Goal: Information Seeking & Learning: Learn about a topic

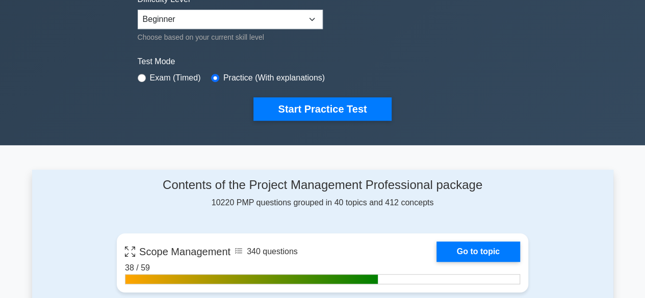
scroll to position [266, 0]
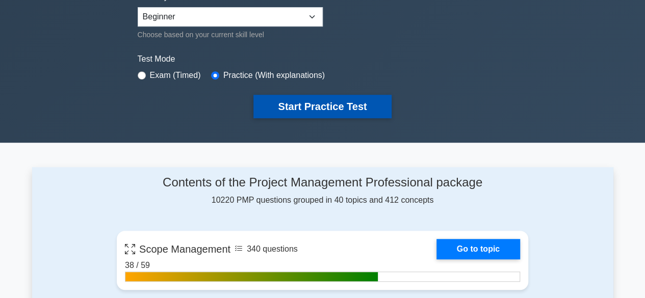
click at [307, 104] on button "Start Practice Test" at bounding box center [322, 106] width 138 height 23
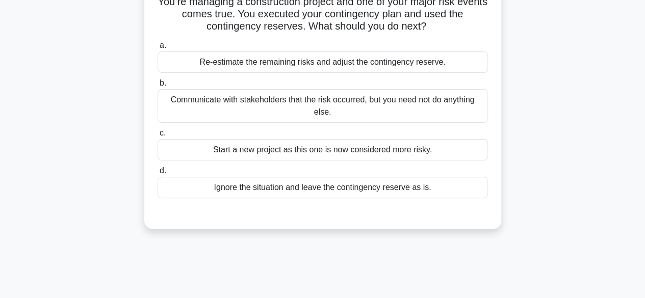
scroll to position [91, 0]
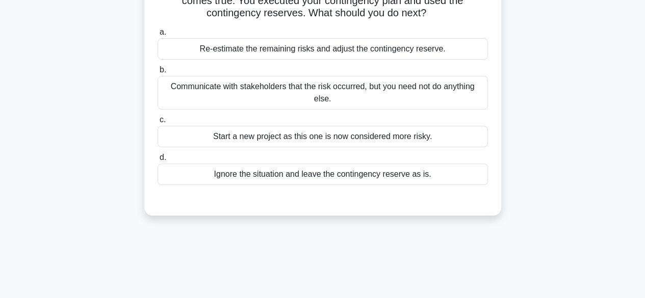
click at [327, 49] on div "Re-estimate the remaining risks and adjust the contingency reserve." at bounding box center [322, 48] width 330 height 21
click at [157, 36] on input "a. Re-estimate the remaining risks and adjust the contingency reserve." at bounding box center [157, 32] width 0 height 7
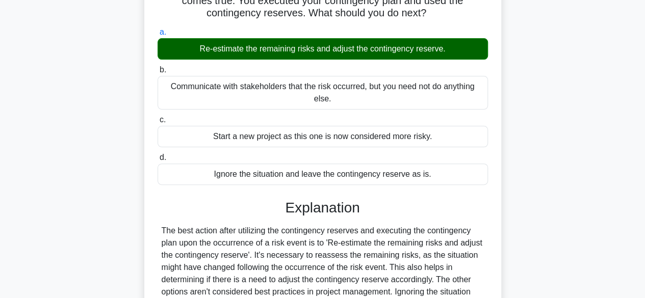
scroll to position [252, 0]
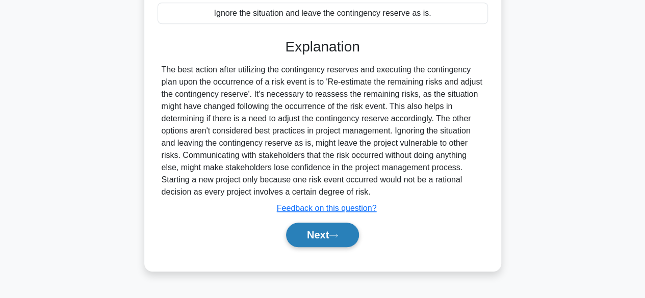
click at [312, 234] on button "Next" at bounding box center [322, 235] width 73 height 24
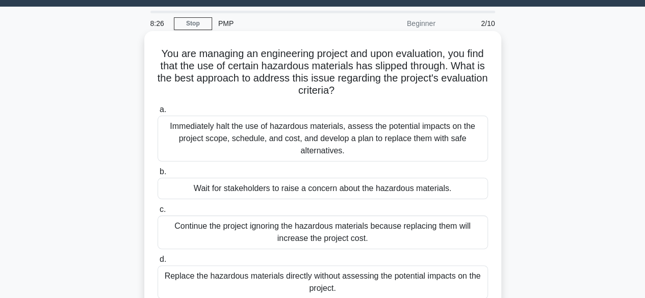
scroll to position [25, 0]
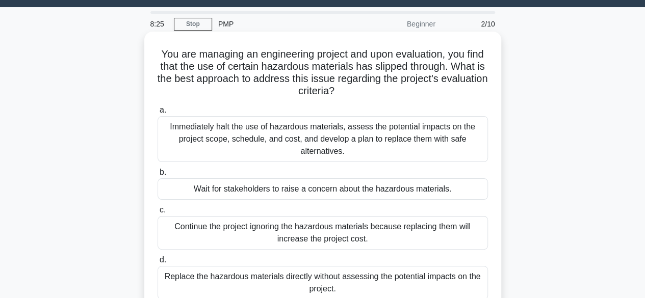
click at [317, 129] on div "Immediately halt the use of hazardous materials, assess the potential impacts o…" at bounding box center [322, 139] width 330 height 46
click at [157, 114] on input "a. Immediately halt the use of hazardous materials, assess the potential impact…" at bounding box center [157, 110] width 0 height 7
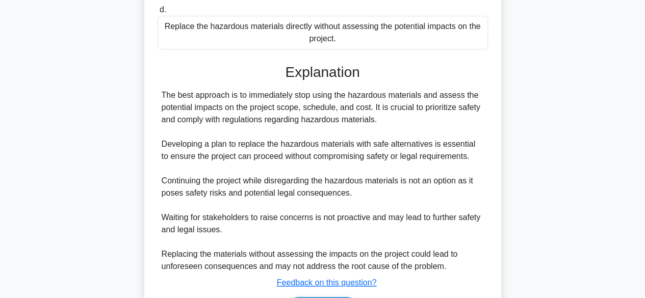
scroll to position [341, 0]
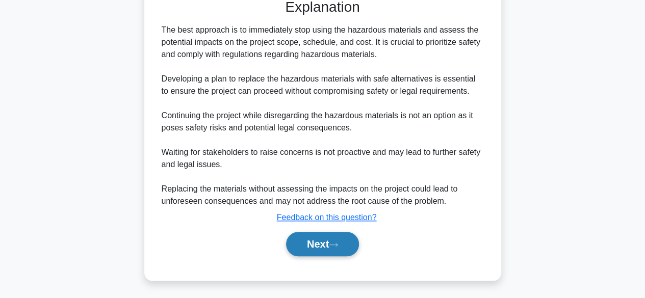
click at [311, 247] on button "Next" at bounding box center [322, 244] width 73 height 24
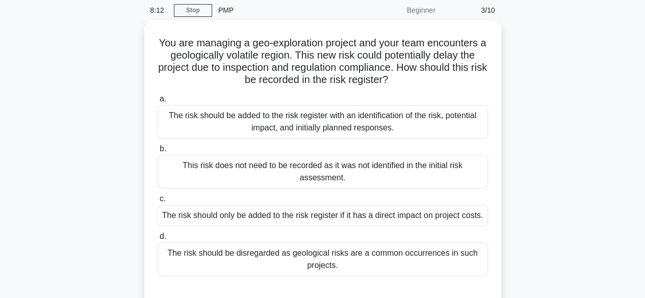
scroll to position [41, 0]
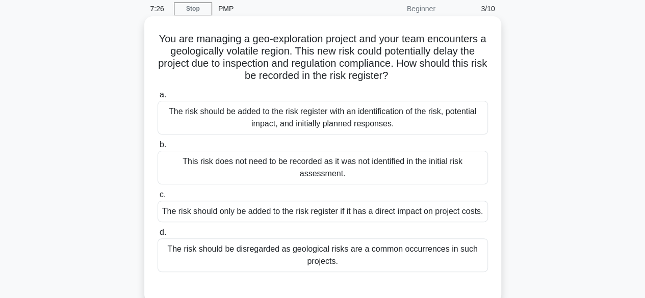
click at [352, 109] on div "The risk should be added to the risk register with an identification of the ris…" at bounding box center [322, 118] width 330 height 34
click at [157, 98] on input "a. The risk should be added to the risk register with an identification of the …" at bounding box center [157, 95] width 0 height 7
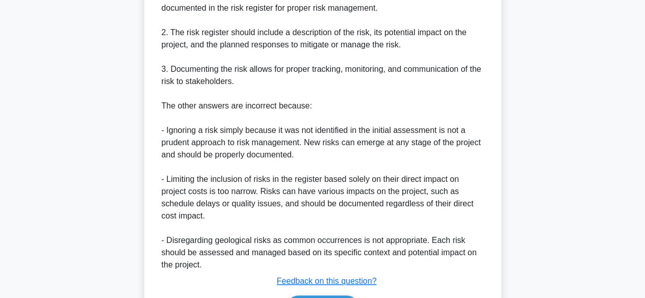
scroll to position [440, 0]
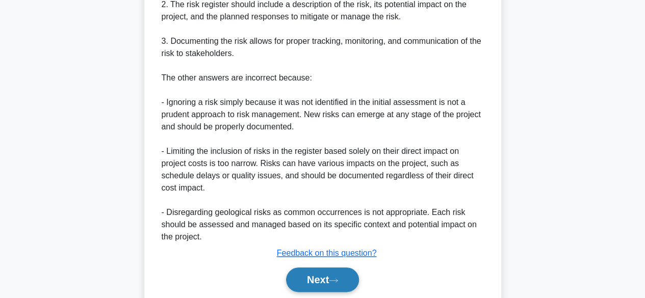
click at [315, 275] on button "Next" at bounding box center [322, 279] width 73 height 24
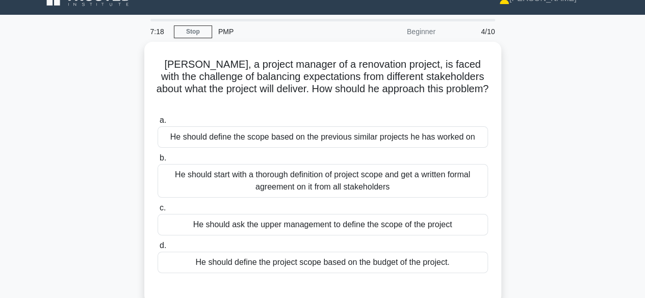
scroll to position [20, 0]
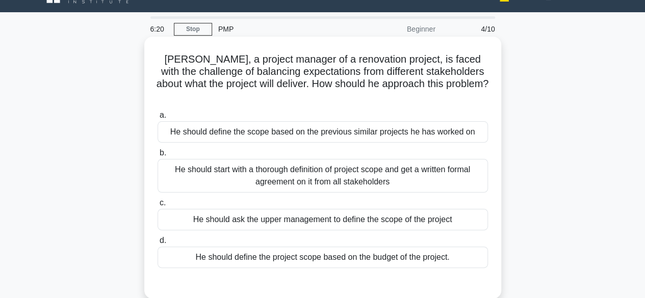
click at [341, 165] on div "He should start with a thorough definition of project scope and get a written f…" at bounding box center [322, 176] width 330 height 34
click at [157, 156] on input "b. He should start with a thorough definition of project scope and get a writte…" at bounding box center [157, 153] width 0 height 7
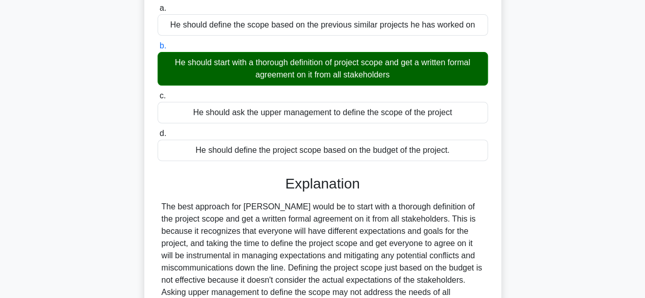
scroll to position [235, 0]
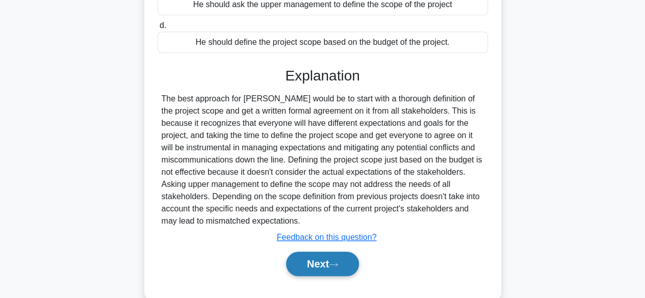
click at [315, 252] on button "Next" at bounding box center [322, 264] width 73 height 24
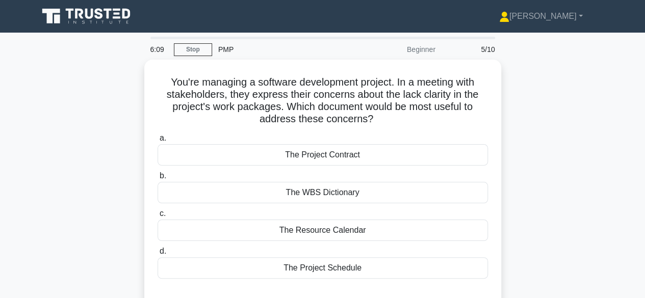
scroll to position [20, 0]
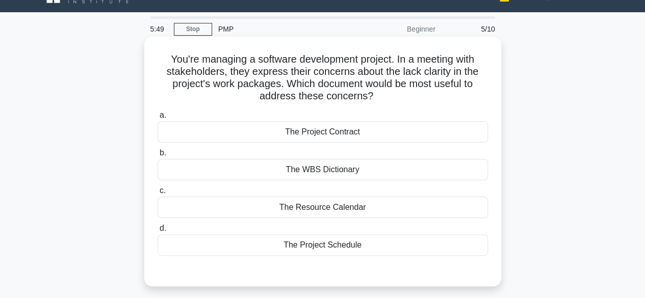
click at [337, 176] on div "The WBS Dictionary" at bounding box center [322, 169] width 330 height 21
click at [157, 156] on input "b. The WBS Dictionary" at bounding box center [157, 153] width 0 height 7
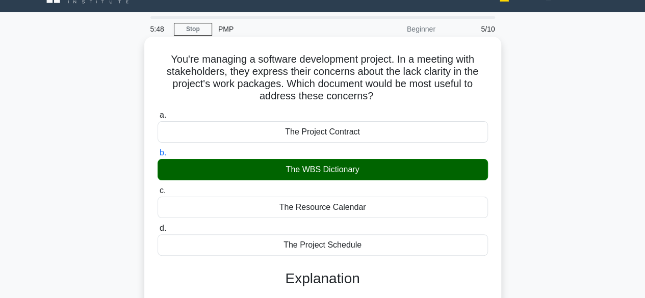
scroll to position [252, 0]
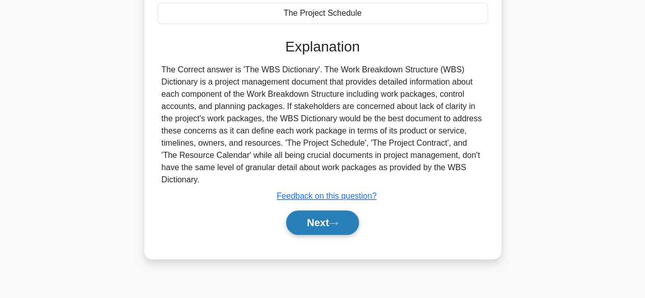
click at [308, 216] on button "Next" at bounding box center [322, 222] width 73 height 24
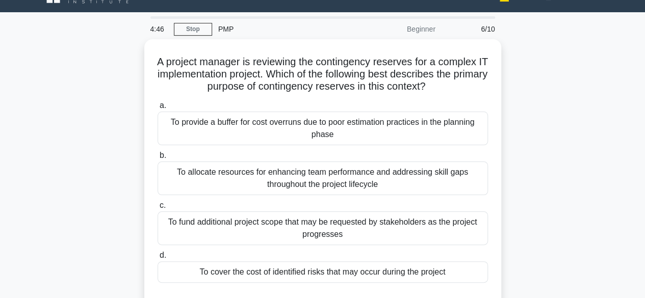
scroll to position [50, 0]
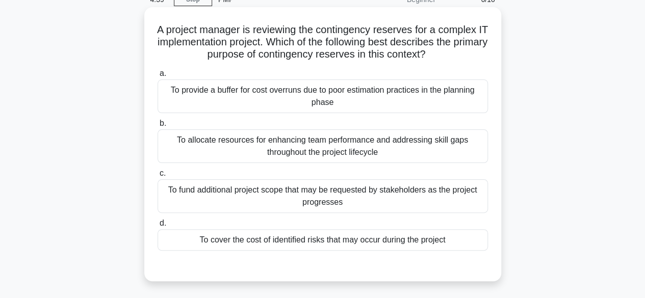
click at [308, 242] on div "To cover the cost of identified risks that may occur during the project" at bounding box center [322, 239] width 330 height 21
click at [157, 227] on input "d. To cover the cost of identified risks that may occur during the project" at bounding box center [157, 223] width 0 height 7
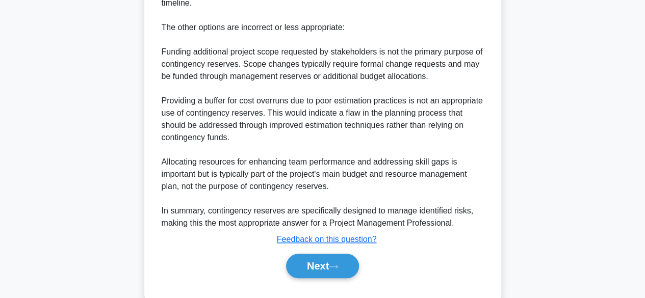
scroll to position [451, 0]
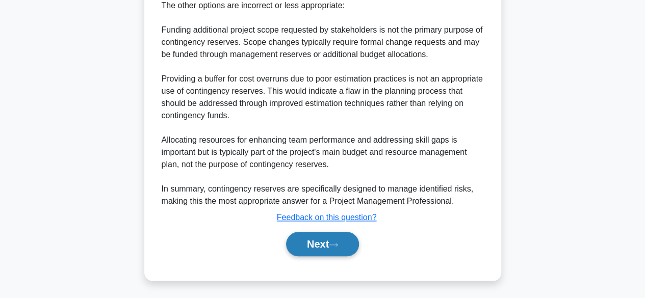
click at [321, 244] on button "Next" at bounding box center [322, 244] width 73 height 24
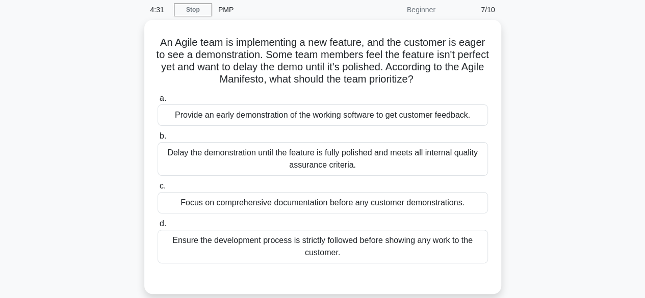
scroll to position [41, 0]
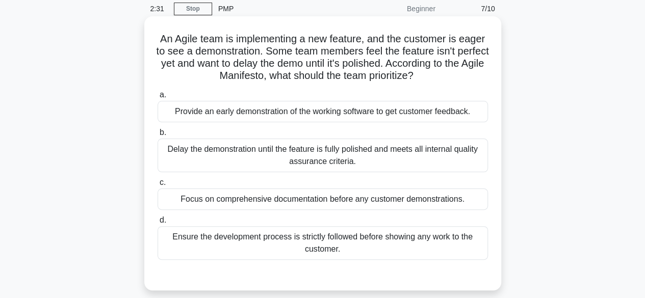
click at [343, 247] on div "Ensure the development process is strictly followed before showing any work to …" at bounding box center [322, 243] width 330 height 34
click at [157, 224] on input "d. Ensure the development process is strictly followed before showing any work …" at bounding box center [157, 220] width 0 height 7
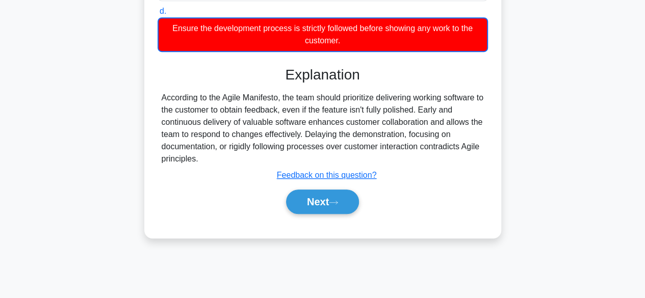
scroll to position [252, 0]
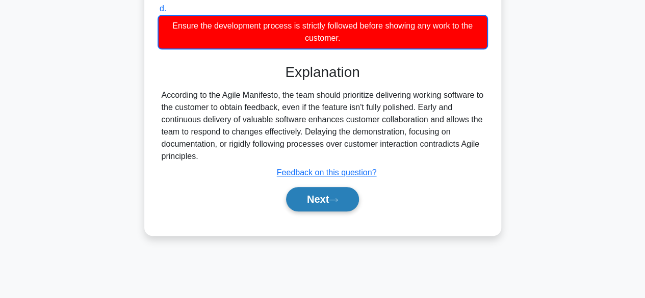
click at [321, 198] on button "Next" at bounding box center [322, 199] width 73 height 24
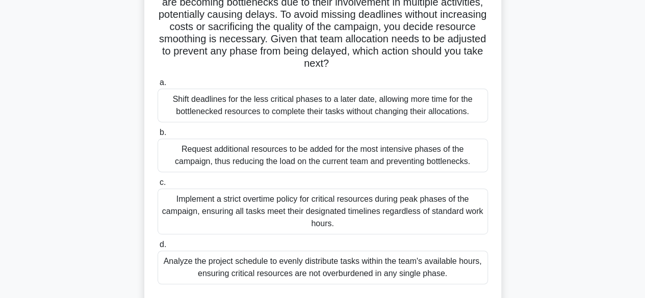
scroll to position [140, 0]
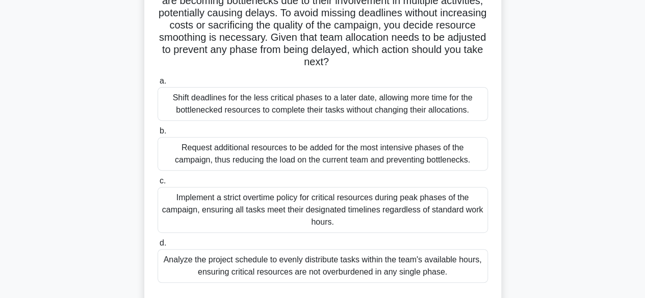
click at [333, 267] on div "Analyze the project schedule to evenly distribute tasks within the team's avail…" at bounding box center [322, 266] width 330 height 34
click at [157, 247] on input "d. Analyze the project schedule to evenly distribute tasks within the team's av…" at bounding box center [157, 243] width 0 height 7
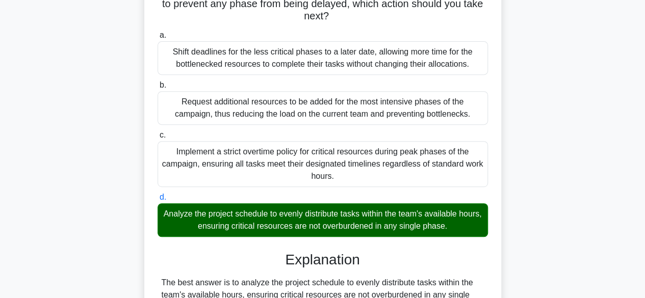
scroll to position [297, 0]
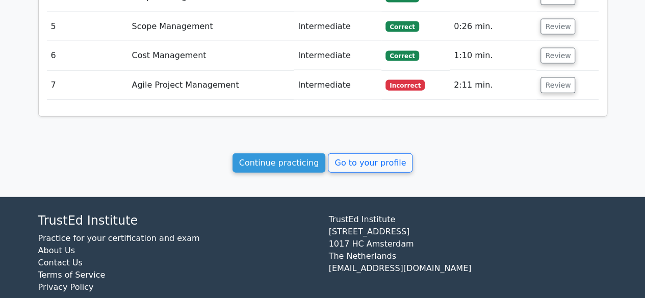
scroll to position [1122, 0]
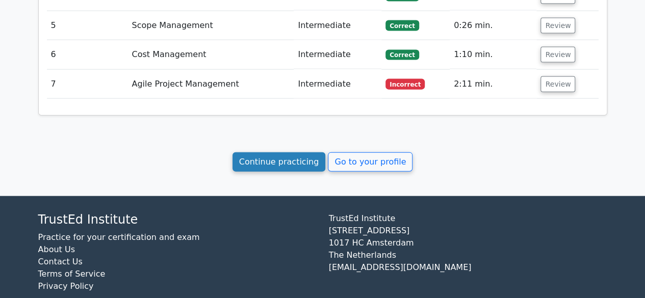
click at [285, 152] on link "Continue practicing" at bounding box center [278, 161] width 93 height 19
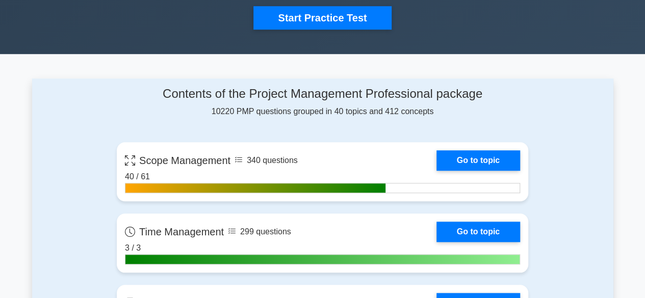
scroll to position [333, 0]
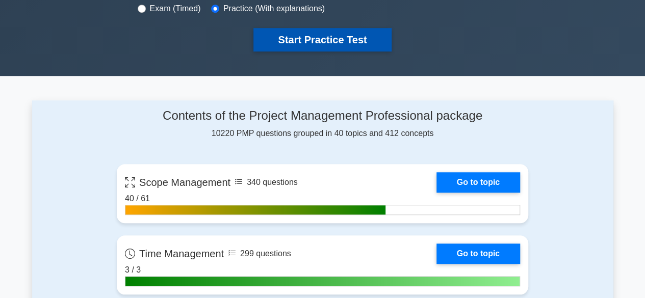
click at [313, 44] on button "Start Practice Test" at bounding box center [322, 39] width 138 height 23
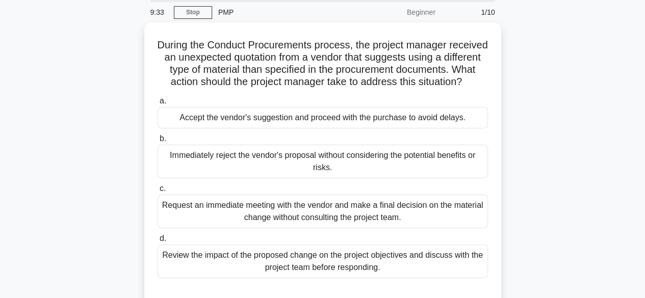
scroll to position [96, 0]
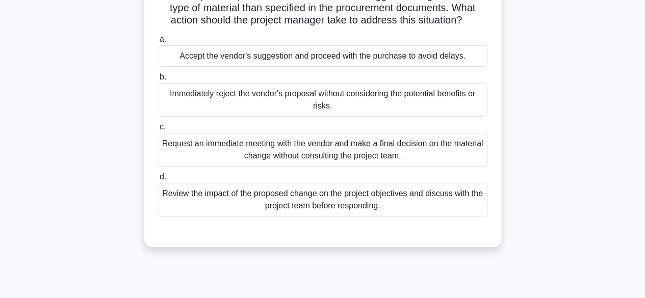
click at [309, 213] on div "Review the impact of the proposed change on the project objectives and discuss …" at bounding box center [322, 200] width 330 height 34
click at [157, 180] on input "d. Review the impact of the proposed change on the project objectives and discu…" at bounding box center [157, 177] width 0 height 7
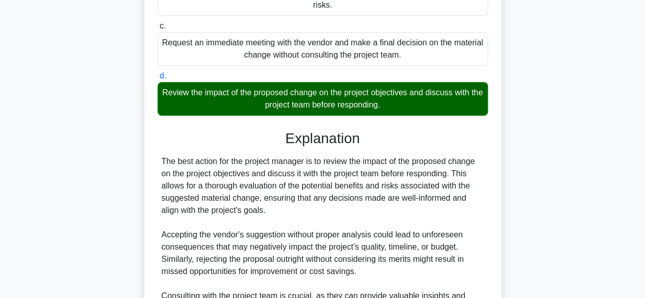
scroll to position [341, 0]
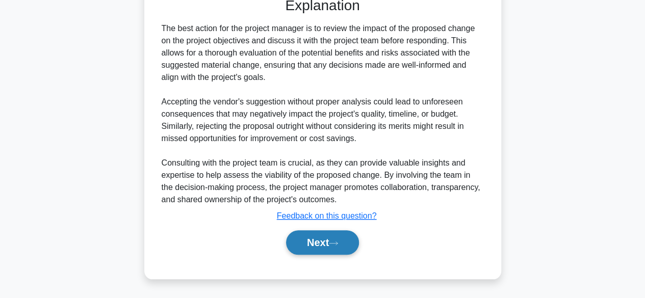
click at [315, 242] on button "Next" at bounding box center [322, 242] width 73 height 24
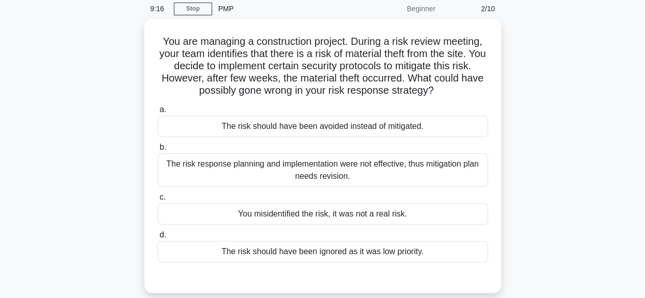
scroll to position [61, 0]
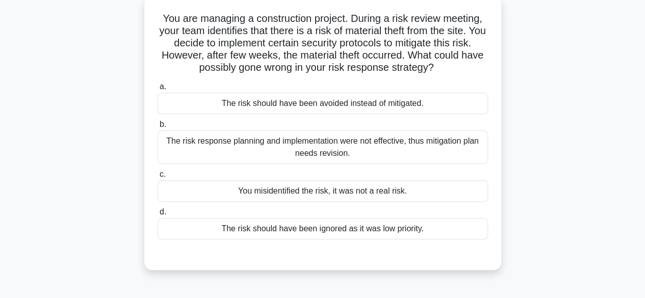
click at [357, 147] on div "The risk response planning and implementation were not effective, thus mitigati…" at bounding box center [322, 147] width 330 height 34
click at [157, 128] on input "b. The risk response planning and implementation were not effective, thus mitig…" at bounding box center [157, 124] width 0 height 7
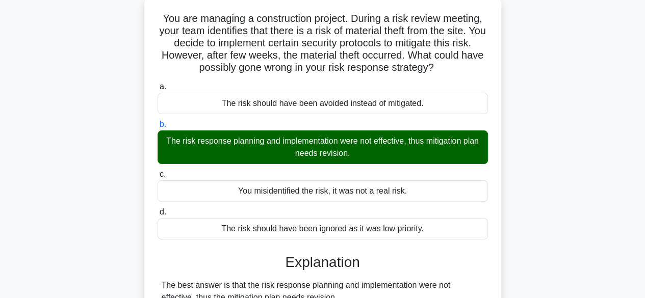
click at [157, 171] on input "c. You misidentified the risk, it was not a real risk." at bounding box center [157, 174] width 0 height 7
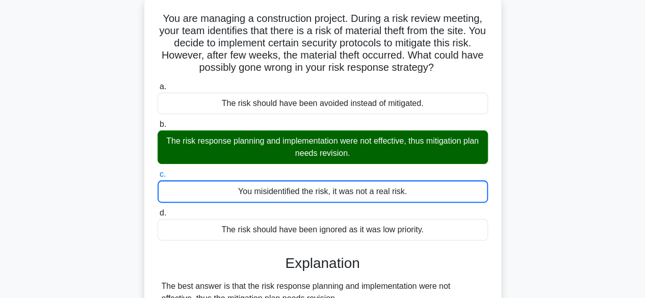
click at [157, 210] on input "d. The risk should have been ignored as it was low priority." at bounding box center [157, 213] width 0 height 7
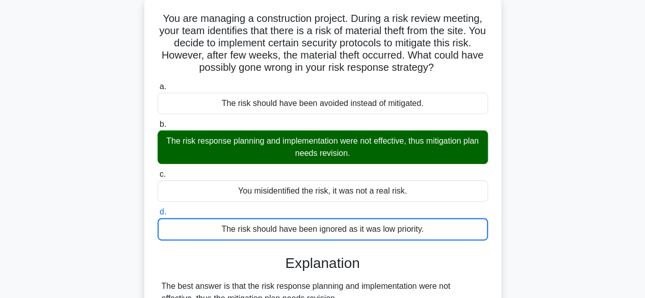
click at [157, 84] on input "a. The risk should have been avoided instead of mitigated." at bounding box center [157, 87] width 0 height 7
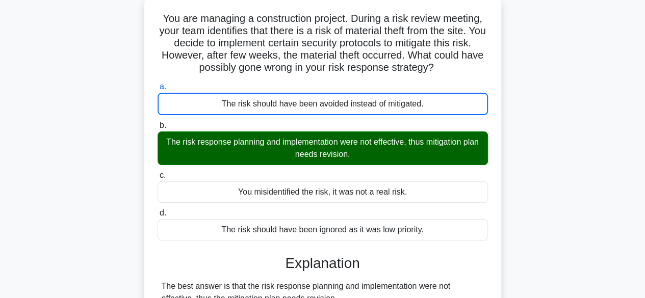
click at [157, 122] on input "b. The risk response planning and implementation were not effective, thus mitig…" at bounding box center [157, 125] width 0 height 7
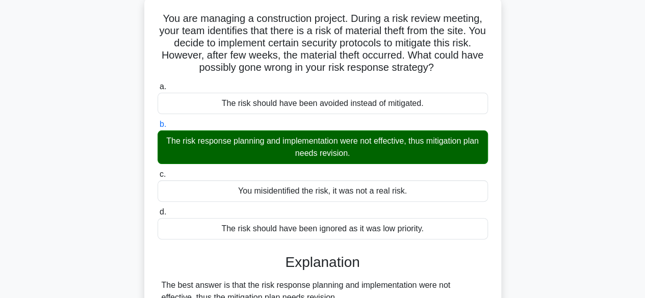
click at [157, 171] on input "c. You misidentified the risk, it was not a real risk." at bounding box center [157, 174] width 0 height 7
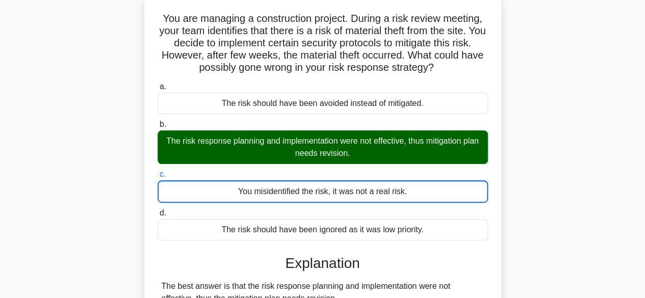
click at [157, 210] on input "d. The risk should have been ignored as it was low priority." at bounding box center [157, 213] width 0 height 7
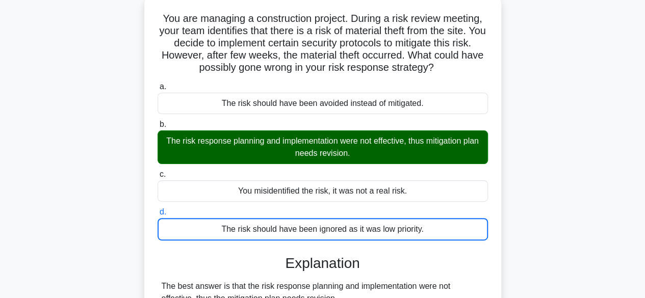
click at [157, 84] on input "a. The risk should have been avoided instead of mitigated." at bounding box center [157, 87] width 0 height 7
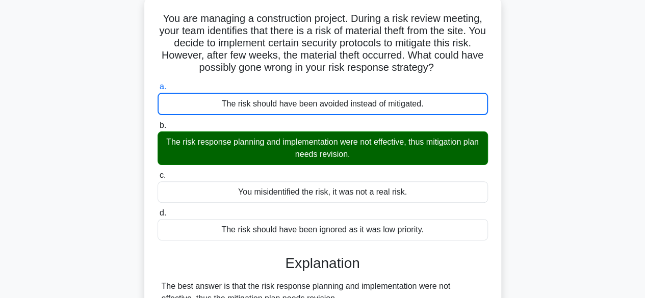
click at [157, 122] on input "b. The risk response planning and implementation were not effective, thus mitig…" at bounding box center [157, 125] width 0 height 7
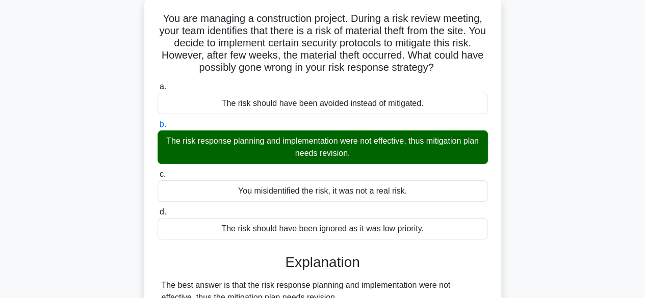
click at [157, 171] on input "c. You misidentified the risk, it was not a real risk." at bounding box center [157, 174] width 0 height 7
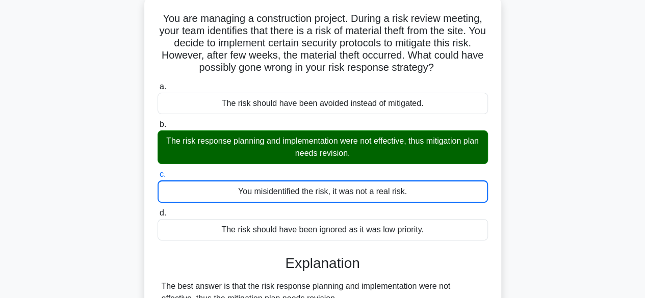
click at [157, 210] on input "d. The risk should have been ignored as it was low priority." at bounding box center [157, 213] width 0 height 7
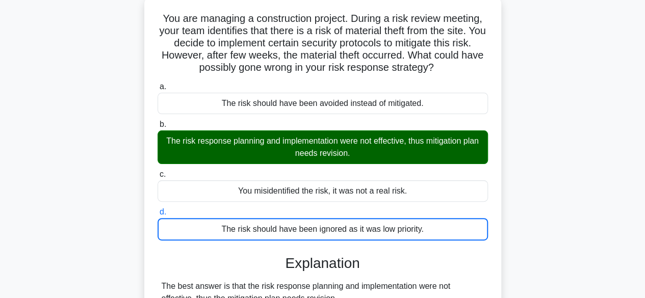
click at [157, 84] on input "a. The risk should have been avoided instead of mitigated." at bounding box center [157, 87] width 0 height 7
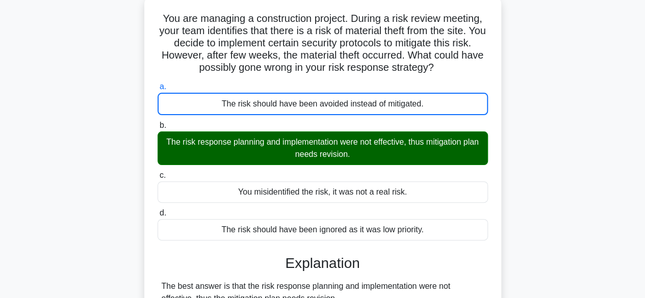
click at [157, 122] on input "b. The risk response planning and implementation were not effective, thus mitig…" at bounding box center [157, 125] width 0 height 7
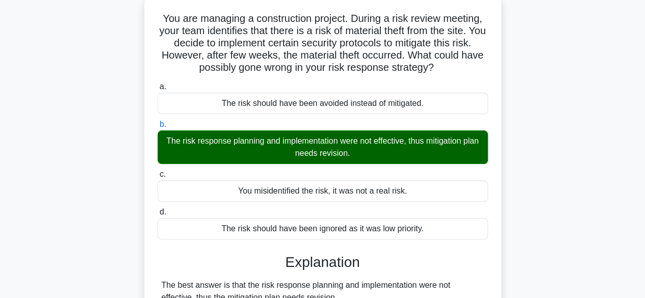
click at [157, 171] on input "c. You misidentified the risk, it was not a real risk." at bounding box center [157, 174] width 0 height 7
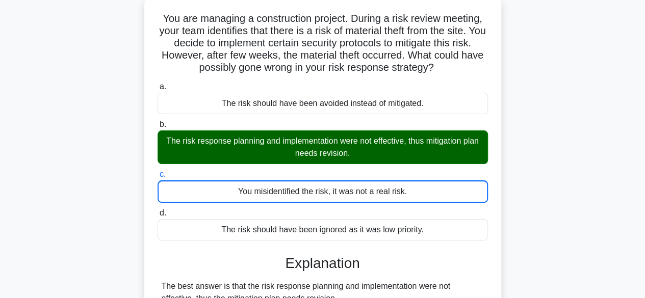
click at [157, 210] on input "d. The risk should have been ignored as it was low priority." at bounding box center [157, 213] width 0 height 7
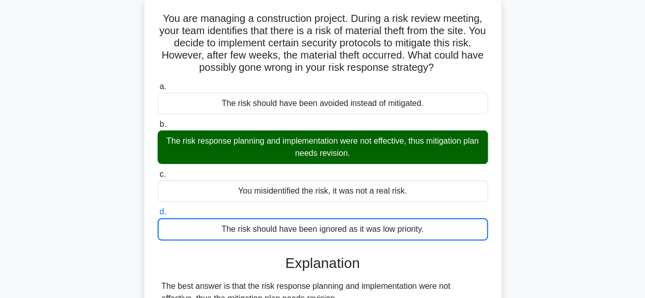
click at [157, 84] on input "a. The risk should have been avoided instead of mitigated." at bounding box center [157, 87] width 0 height 7
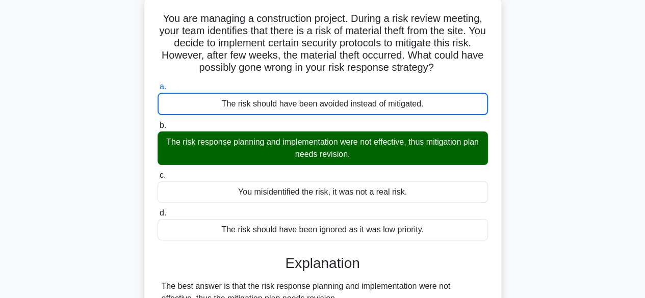
click at [157, 122] on input "b. The risk response planning and implementation were not effective, thus mitig…" at bounding box center [157, 125] width 0 height 7
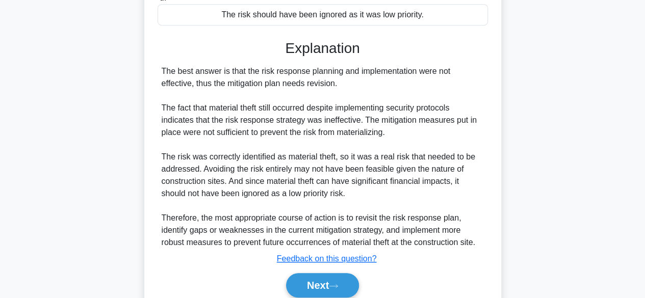
scroll to position [316, 0]
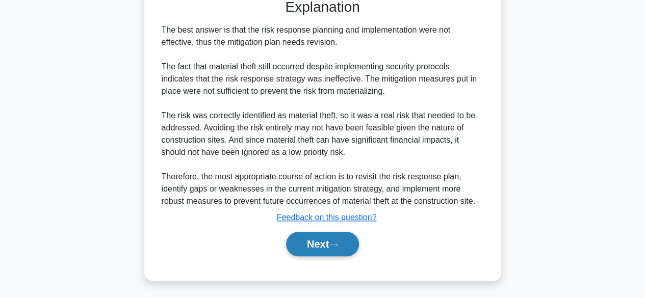
click at [332, 244] on button "Next" at bounding box center [322, 244] width 73 height 24
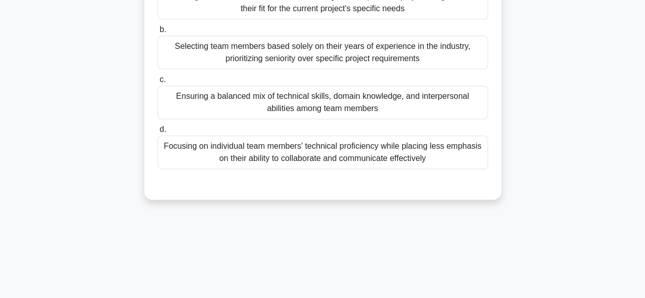
scroll to position [159, 0]
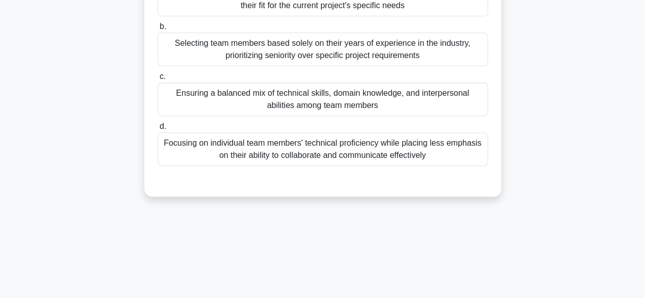
click at [355, 93] on div "Ensuring a balanced mix of technical skills, domain knowledge, and interpersona…" at bounding box center [322, 100] width 330 height 34
click at [157, 80] on input "c. Ensuring a balanced mix of technical skills, domain knowledge, and interpers…" at bounding box center [157, 76] width 0 height 7
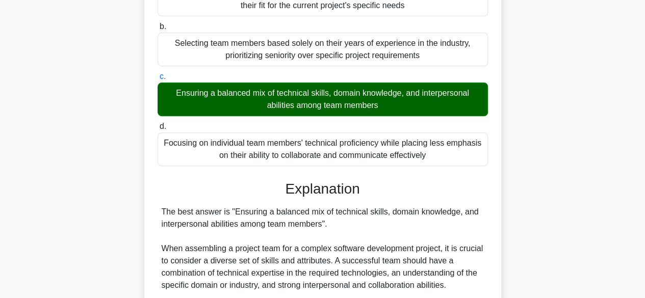
scroll to position [378, 0]
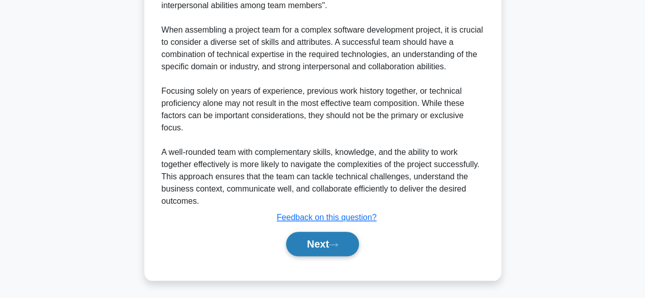
click at [315, 240] on button "Next" at bounding box center [322, 244] width 73 height 24
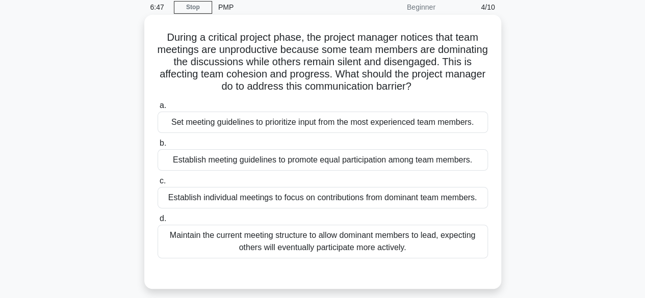
scroll to position [43, 0]
click at [360, 160] on div "Establish meeting guidelines to promote equal participation among team members." at bounding box center [322, 159] width 330 height 21
click at [157, 146] on input "b. Establish meeting guidelines to promote equal participation among team membe…" at bounding box center [157, 143] width 0 height 7
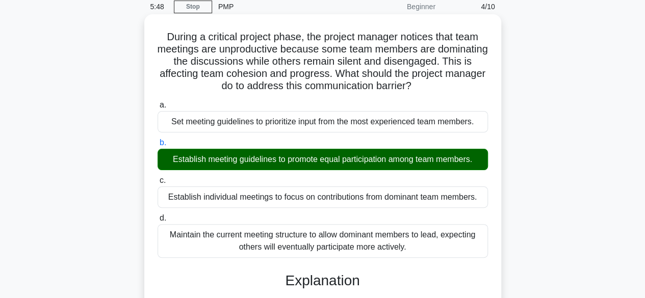
scroll to position [252, 0]
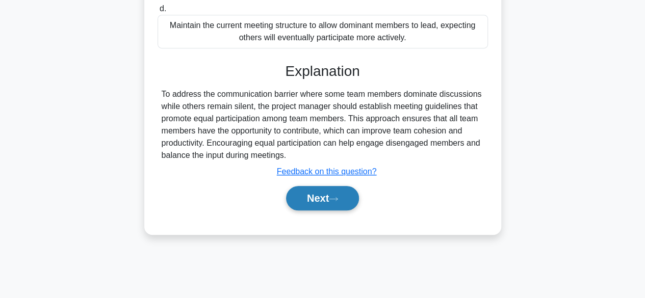
click at [319, 198] on button "Next" at bounding box center [322, 198] width 73 height 24
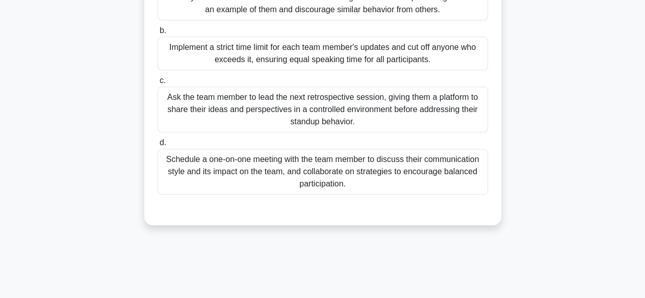
scroll to position [158, 0]
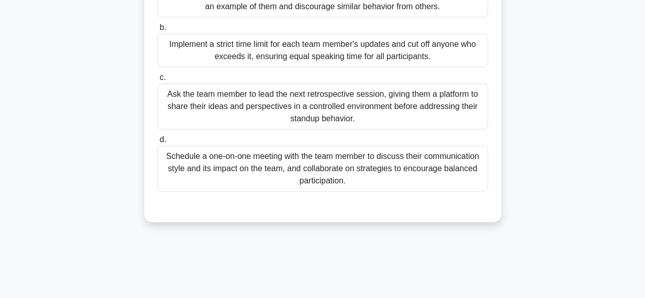
click at [324, 165] on div "Schedule a one-on-one meeting with the team member to discuss their communicati…" at bounding box center [322, 169] width 330 height 46
click at [157, 143] on input "d. Schedule a one-on-one meeting with the team member to discuss their communic…" at bounding box center [157, 140] width 0 height 7
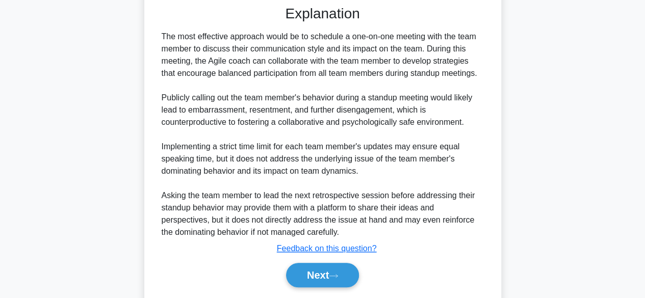
scroll to position [390, 0]
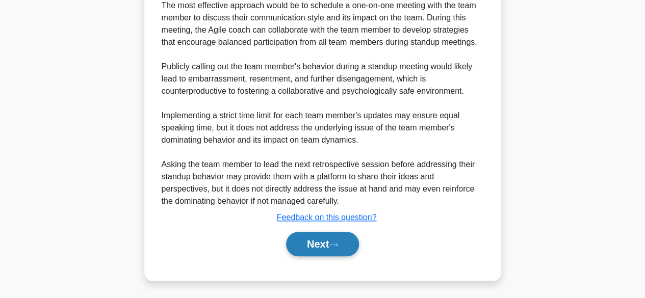
click at [311, 237] on button "Next" at bounding box center [322, 244] width 73 height 24
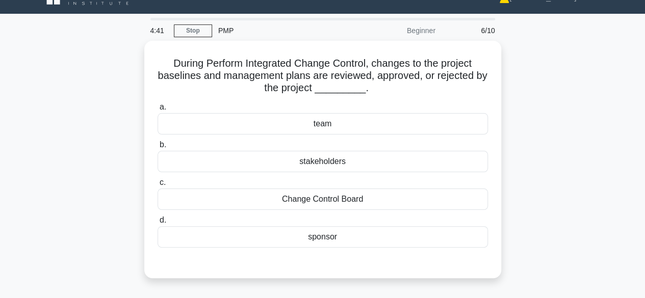
scroll to position [20, 0]
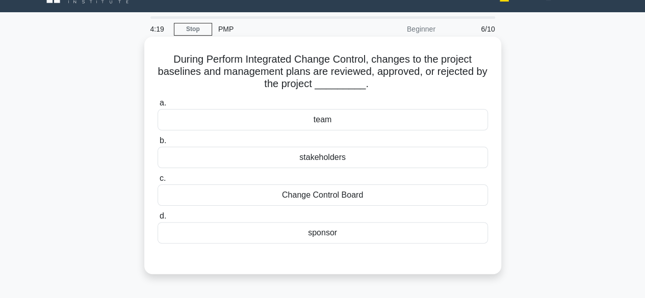
click at [326, 164] on div "stakeholders" at bounding box center [322, 157] width 330 height 21
click at [157, 144] on input "b. stakeholders" at bounding box center [157, 141] width 0 height 7
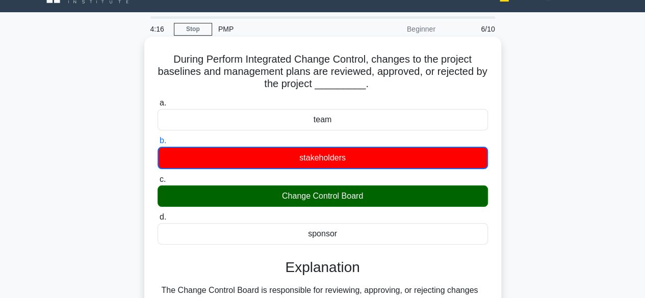
scroll to position [257, 0]
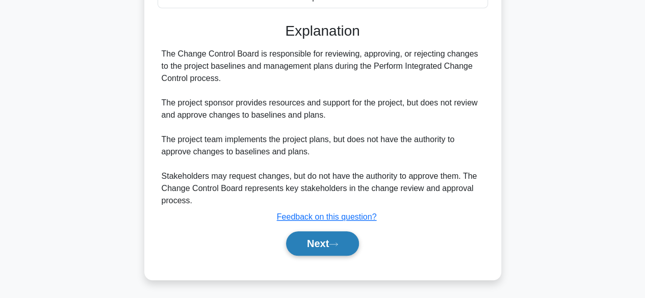
click at [306, 243] on button "Next" at bounding box center [322, 243] width 73 height 24
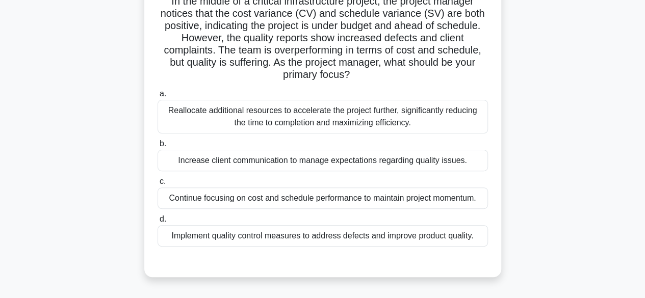
scroll to position [82, 0]
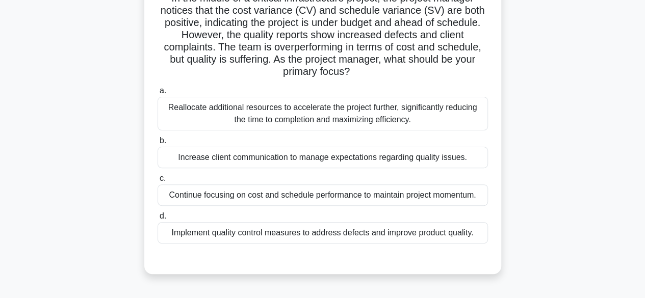
click at [336, 157] on div "Increase client communication to manage expectations regarding quality issues." at bounding box center [322, 157] width 330 height 21
click at [157, 144] on input "b. Increase client communication to manage expectations regarding quality issue…" at bounding box center [157, 141] width 0 height 7
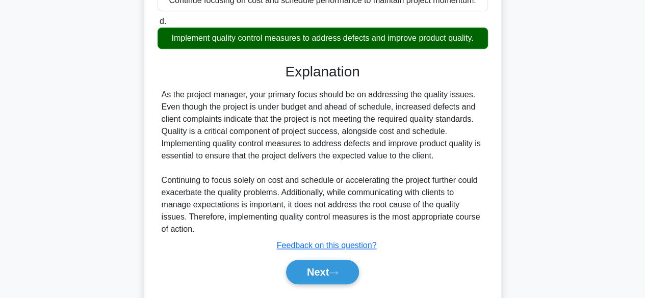
scroll to position [306, 0]
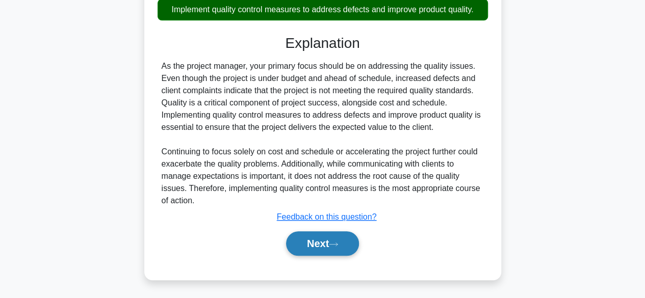
click at [315, 241] on button "Next" at bounding box center [322, 243] width 73 height 24
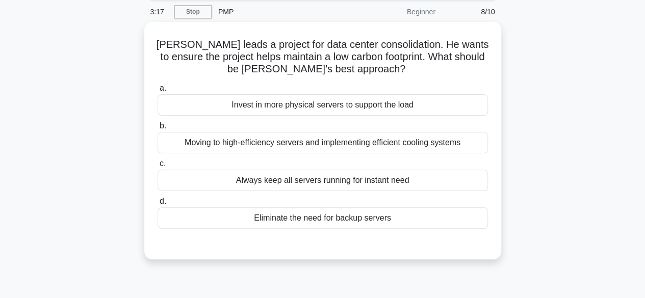
scroll to position [18, 0]
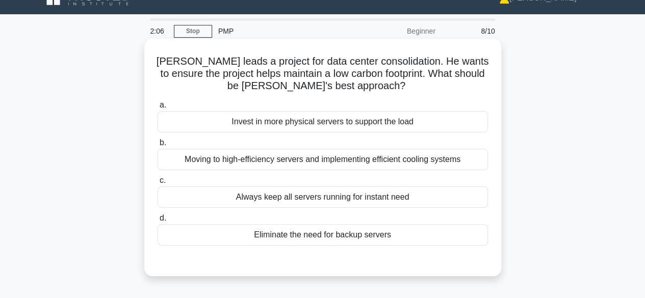
click at [331, 162] on div "Moving to high-efficiency servers and implementing efficient cooling systems" at bounding box center [322, 159] width 330 height 21
click at [157, 146] on input "b. Moving to high-efficiency servers and implementing efficient cooling systems" at bounding box center [157, 143] width 0 height 7
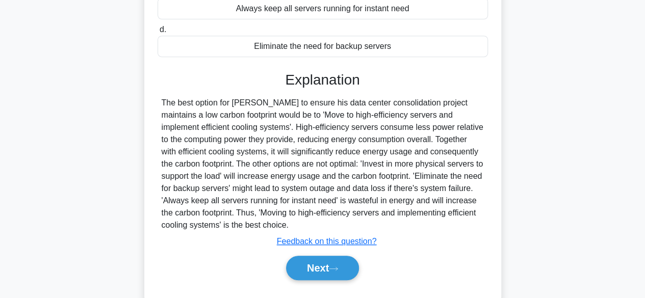
scroll to position [252, 0]
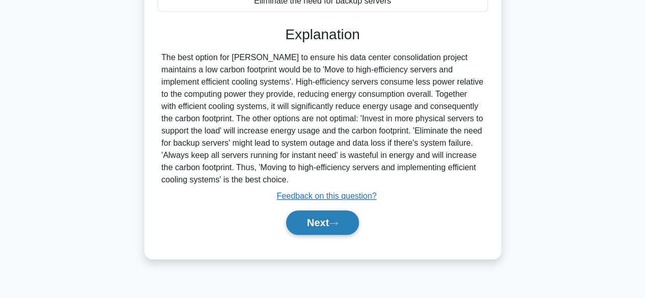
click at [310, 217] on button "Next" at bounding box center [322, 222] width 73 height 24
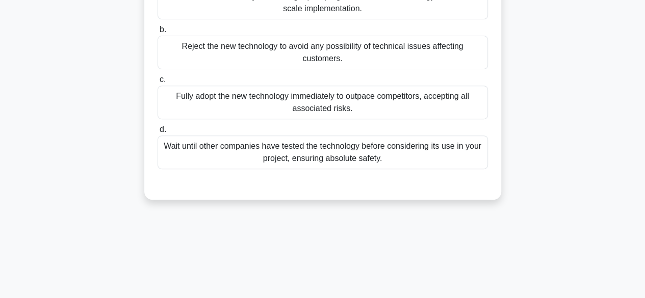
scroll to position [169, 0]
click at [283, 165] on div "Wait until other companies have tested the technology before considering its us…" at bounding box center [322, 152] width 330 height 34
click at [157, 132] on input "d. Wait until other companies have tested the technology before considering its…" at bounding box center [157, 129] width 0 height 7
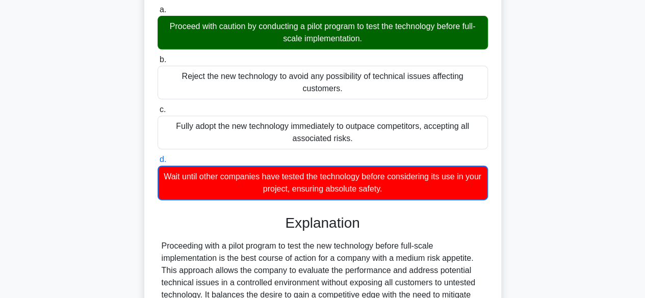
scroll to position [342, 0]
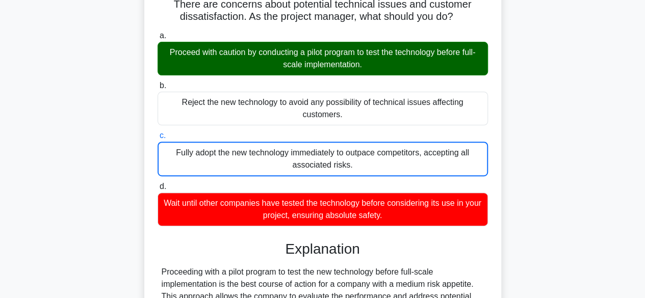
click at [157, 83] on input "b. Reject the new technology to avoid any possibility of technical issues affec…" at bounding box center [157, 86] width 0 height 7
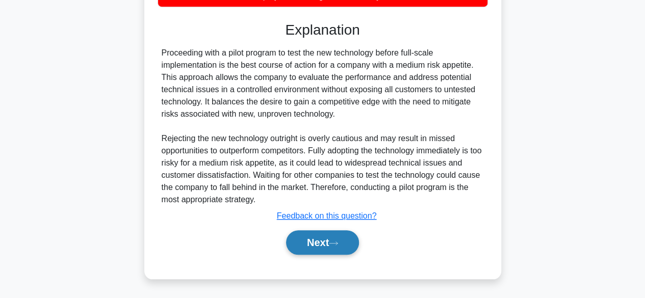
click at [300, 234] on button "Next" at bounding box center [322, 242] width 73 height 24
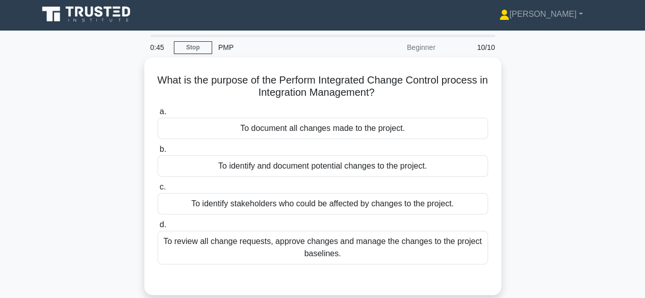
scroll to position [0, 0]
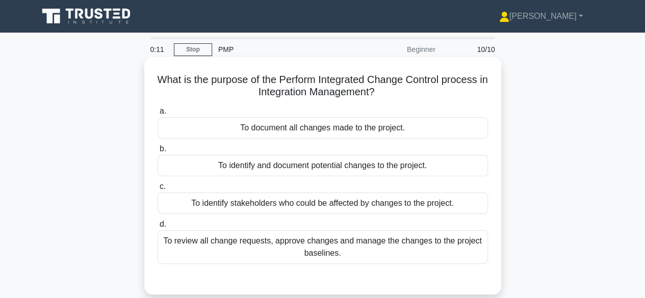
click at [302, 249] on div "To review all change requests, approve changes and manage the changes to the pr…" at bounding box center [322, 247] width 330 height 34
click at [157, 228] on input "d. To review all change requests, approve changes and manage the changes to the…" at bounding box center [157, 224] width 0 height 7
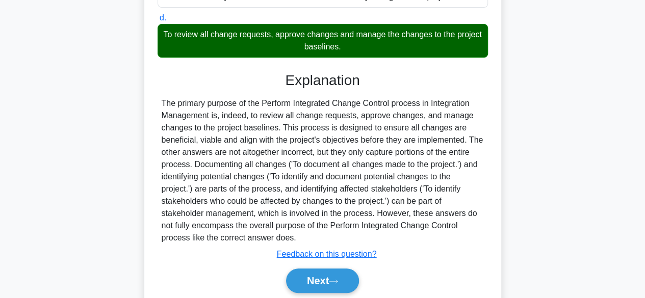
scroll to position [252, 0]
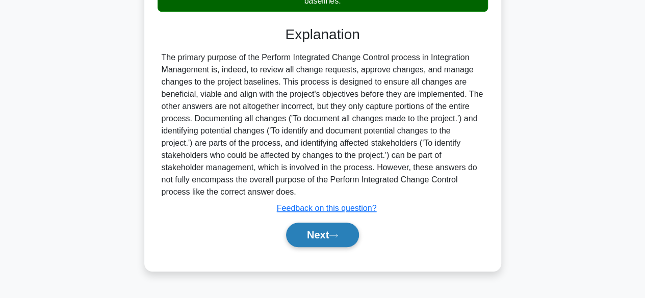
click at [330, 230] on button "Next" at bounding box center [322, 235] width 73 height 24
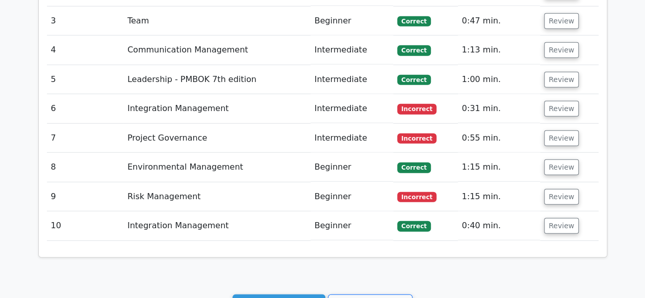
scroll to position [1407, 0]
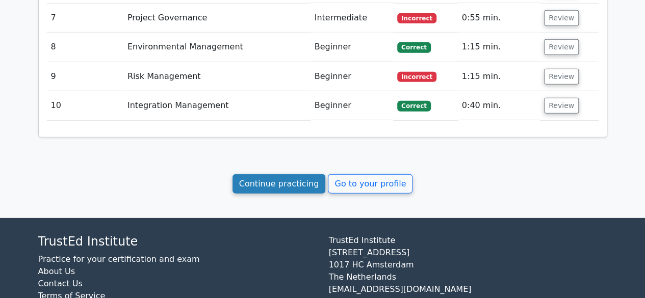
click at [292, 174] on link "Continue practicing" at bounding box center [278, 183] width 93 height 19
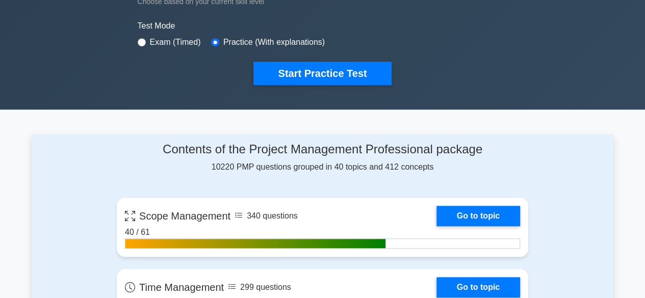
scroll to position [303, 0]
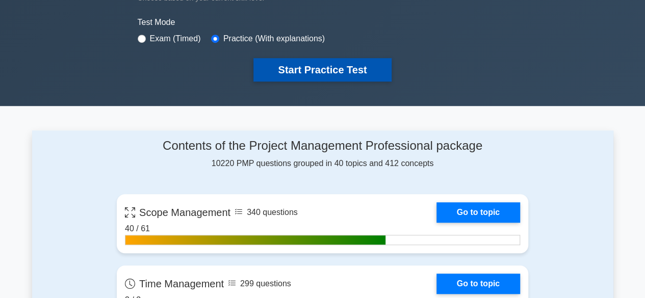
click at [318, 64] on button "Start Practice Test" at bounding box center [322, 69] width 138 height 23
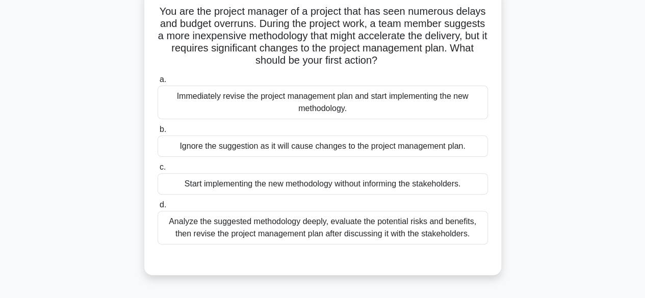
scroll to position [71, 0]
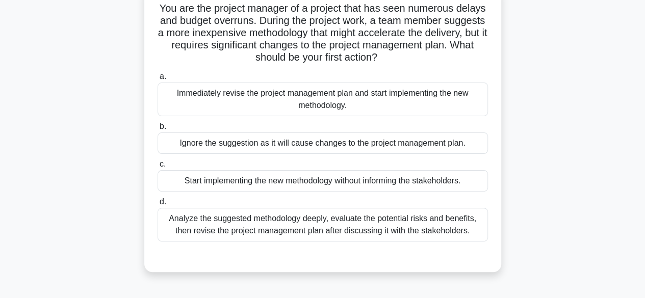
click at [306, 228] on div "Analyze the suggested methodology deeply, evaluate the potential risks and bene…" at bounding box center [322, 225] width 330 height 34
click at [157, 205] on input "d. Analyze the suggested methodology deeply, evaluate the potential risks and b…" at bounding box center [157, 202] width 0 height 7
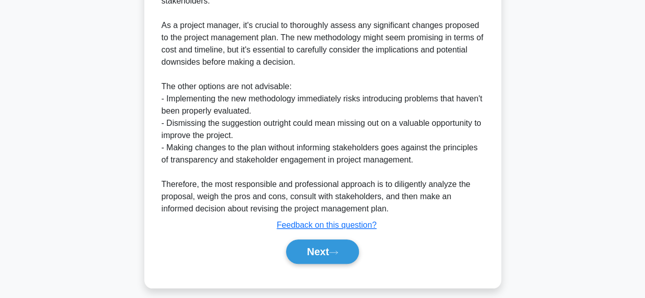
scroll to position [390, 0]
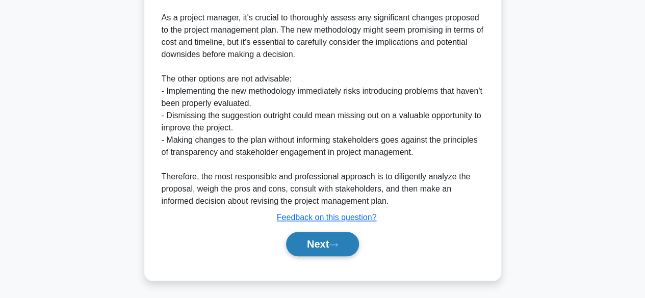
click at [308, 248] on button "Next" at bounding box center [322, 244] width 73 height 24
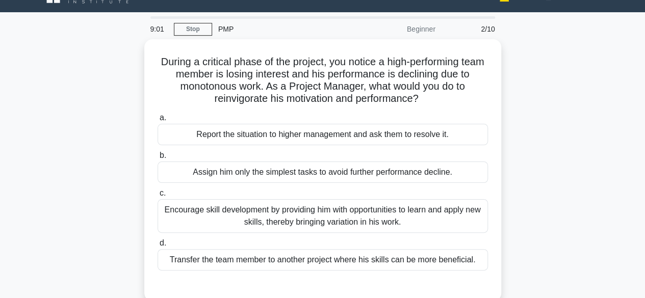
scroll to position [41, 0]
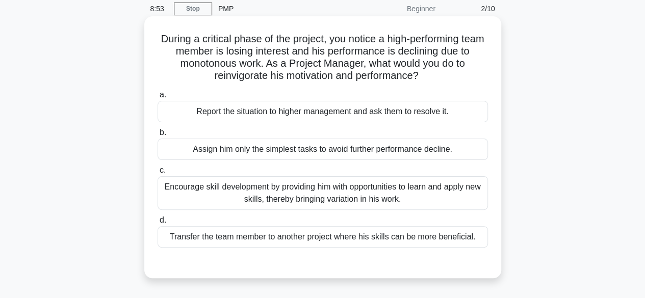
click at [313, 200] on div "Encourage skill development by providing him with opportunities to learn and ap…" at bounding box center [322, 193] width 330 height 34
click at [157, 174] on input "c. Encourage skill development by providing him with opportunities to learn and…" at bounding box center [157, 170] width 0 height 7
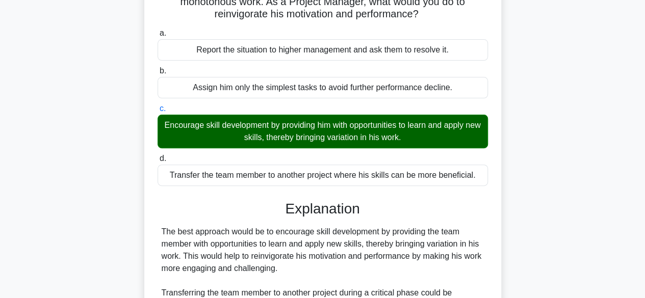
scroll to position [304, 0]
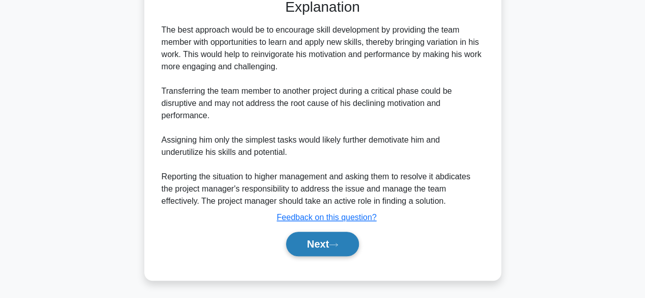
click at [313, 240] on button "Next" at bounding box center [322, 244] width 73 height 24
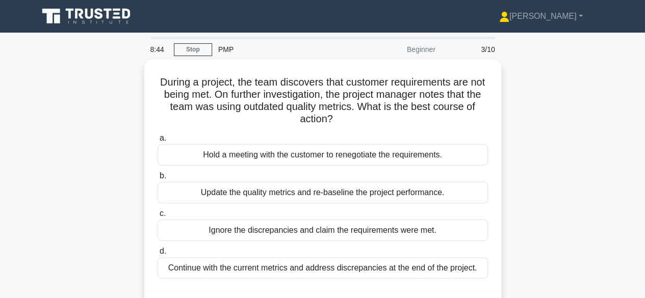
scroll to position [20, 0]
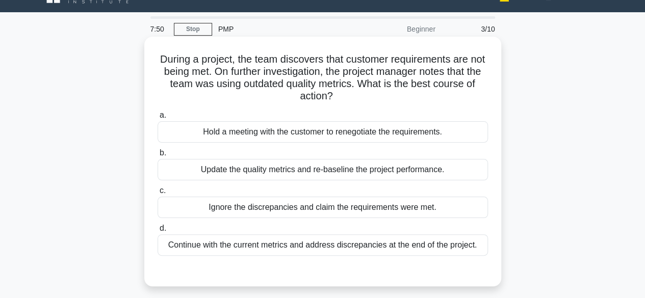
click at [321, 170] on div "Update the quality metrics and re-baseline the project performance." at bounding box center [322, 169] width 330 height 21
click at [157, 156] on input "b. Update the quality metrics and re-baseline the project performance." at bounding box center [157, 153] width 0 height 7
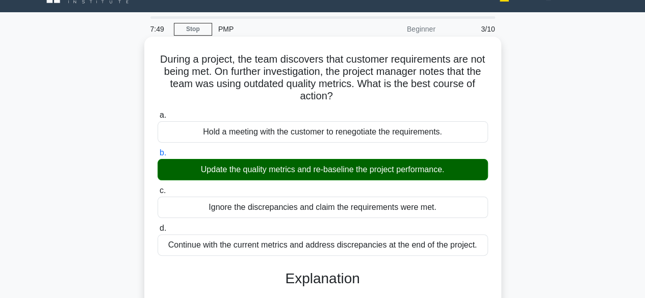
scroll to position [252, 0]
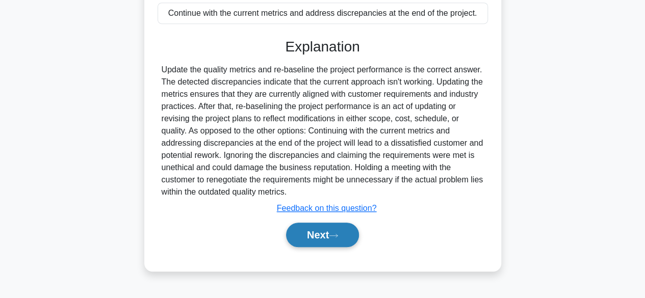
click at [314, 227] on button "Next" at bounding box center [322, 235] width 73 height 24
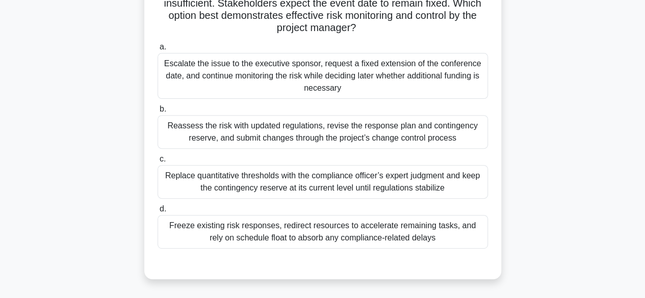
scroll to position [146, 0]
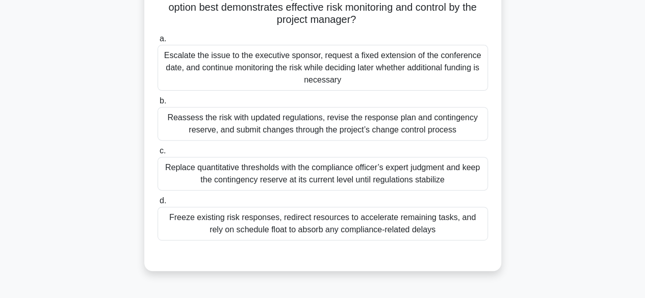
click at [335, 168] on div "Replace quantitative thresholds with the compliance officer’s expert judgment a…" at bounding box center [322, 174] width 330 height 34
click at [157, 154] on input "c. Replace quantitative thresholds with the compliance officer’s expert judgmen…" at bounding box center [157, 151] width 0 height 7
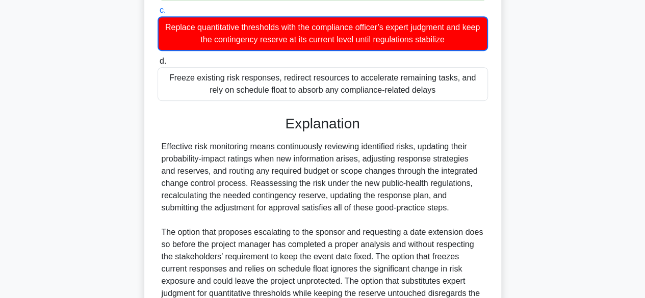
scroll to position [391, 0]
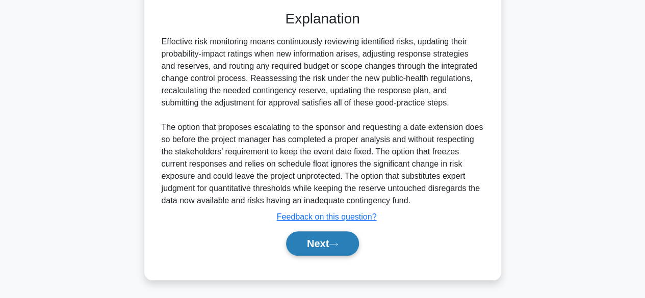
click at [313, 243] on button "Next" at bounding box center [322, 243] width 73 height 24
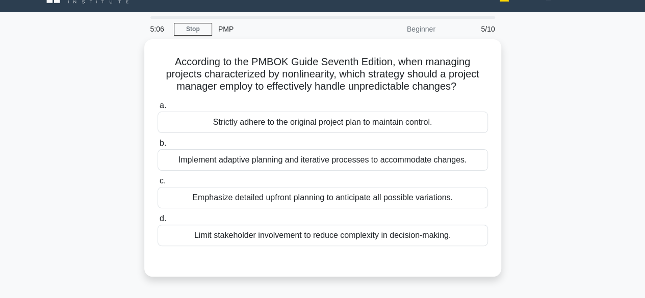
scroll to position [0, 0]
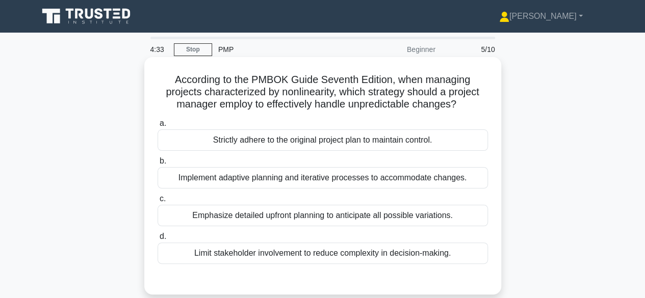
click at [307, 176] on div "Implement adaptive planning and iterative processes to accommodate changes." at bounding box center [322, 177] width 330 height 21
click at [157, 165] on input "b. Implement adaptive planning and iterative processes to accommodate changes." at bounding box center [157, 161] width 0 height 7
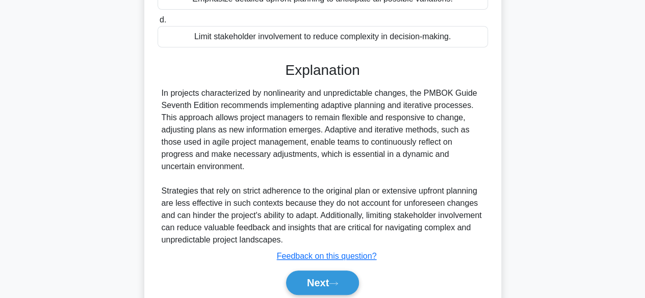
scroll to position [255, 0]
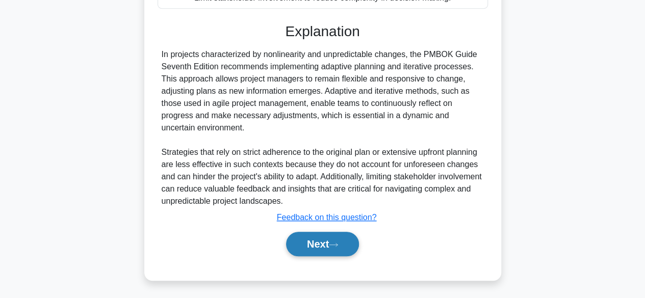
click at [314, 245] on button "Next" at bounding box center [322, 244] width 73 height 24
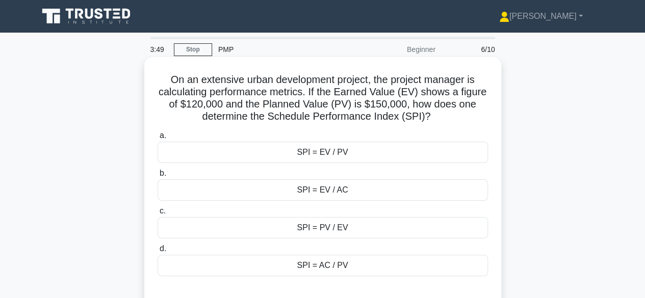
scroll to position [24, 0]
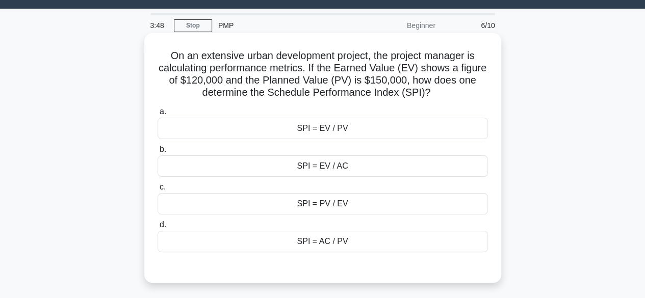
click at [325, 133] on div "SPI = EV / PV" at bounding box center [322, 128] width 330 height 21
click at [157, 115] on input "a. SPI = EV / PV" at bounding box center [157, 112] width 0 height 7
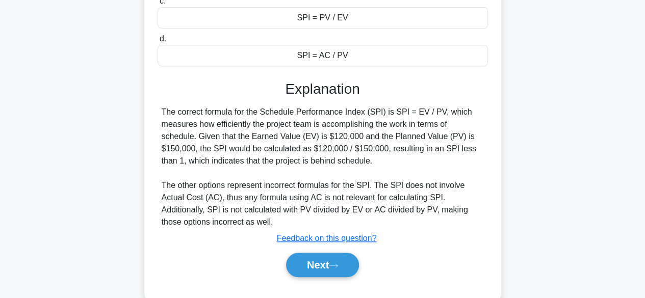
scroll to position [252, 0]
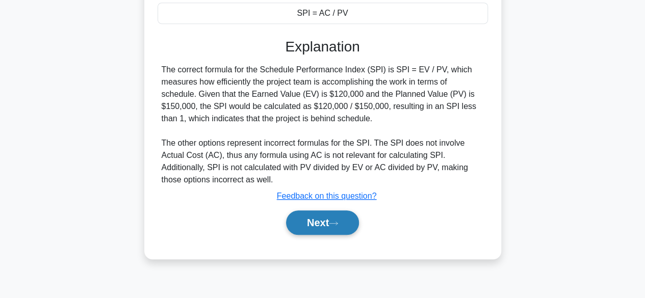
click at [313, 220] on button "Next" at bounding box center [322, 222] width 73 height 24
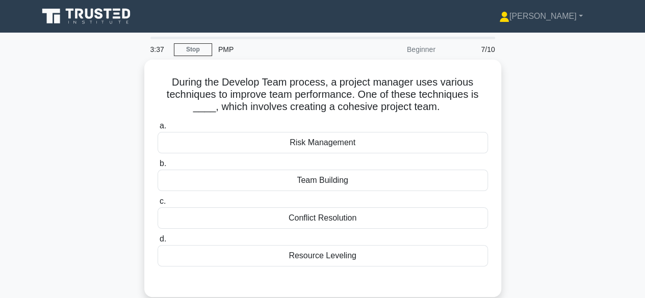
scroll to position [20, 0]
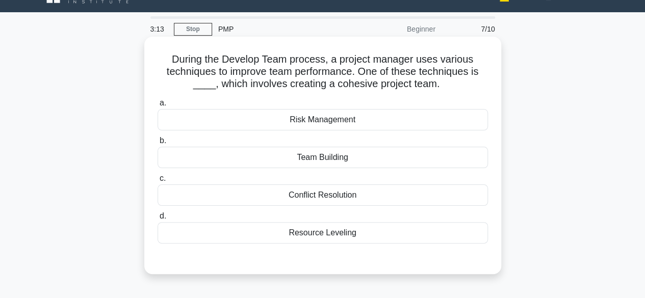
click at [335, 159] on div "Team Building" at bounding box center [322, 157] width 330 height 21
click at [157, 144] on input "b. Team Building" at bounding box center [157, 141] width 0 height 7
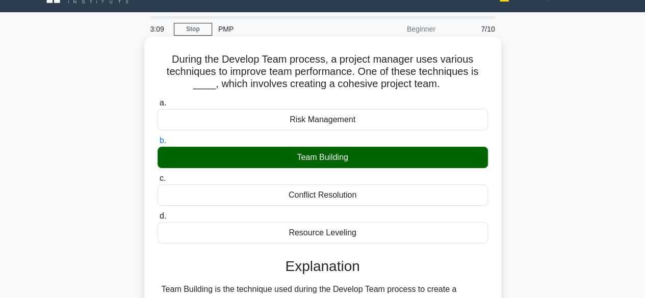
scroll to position [252, 0]
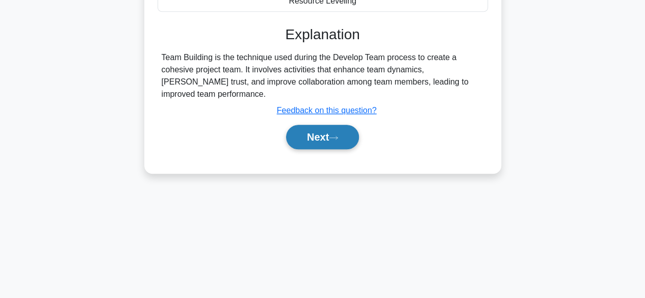
click at [308, 125] on button "Next" at bounding box center [322, 137] width 73 height 24
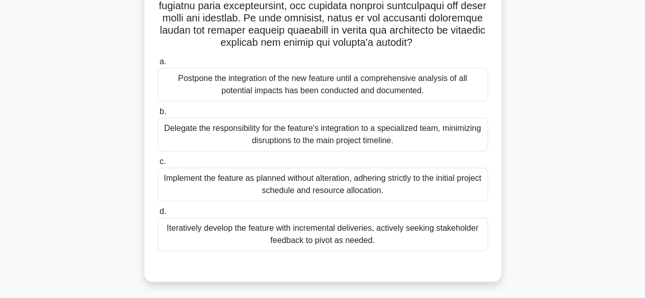
scroll to position [283, 0]
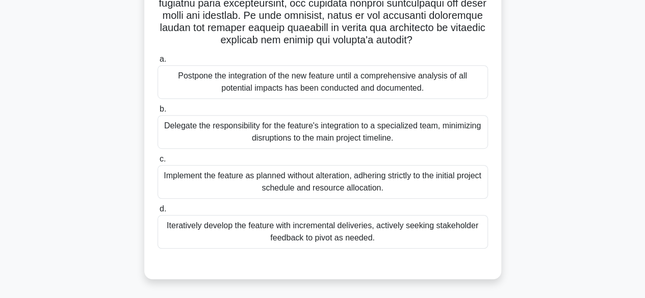
click at [320, 128] on div "Delegate the responsibility for the feature's integration to a specialized team…" at bounding box center [322, 132] width 330 height 34
click at [157, 113] on input "b. Delegate the responsibility for the feature's integration to a specialized t…" at bounding box center [157, 109] width 0 height 7
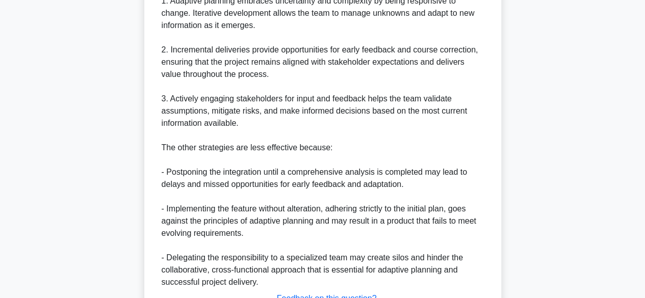
scroll to position [709, 0]
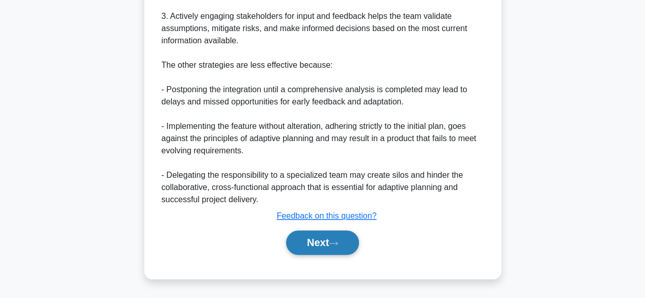
click at [325, 246] on button "Next" at bounding box center [322, 242] width 73 height 24
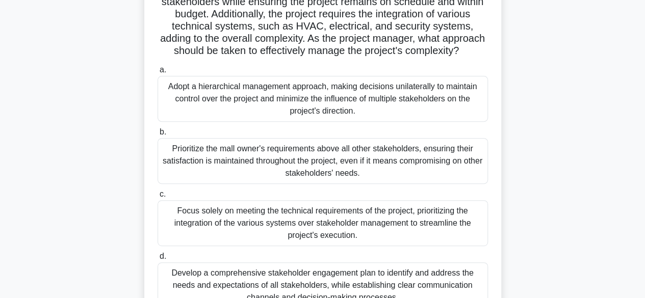
scroll to position [143, 0]
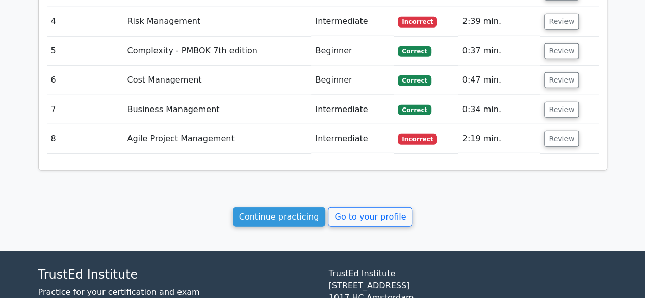
scroll to position [1363, 0]
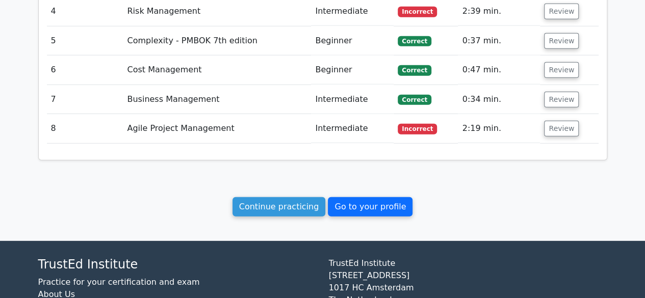
click at [378, 197] on link "Go to your profile" at bounding box center [370, 206] width 85 height 19
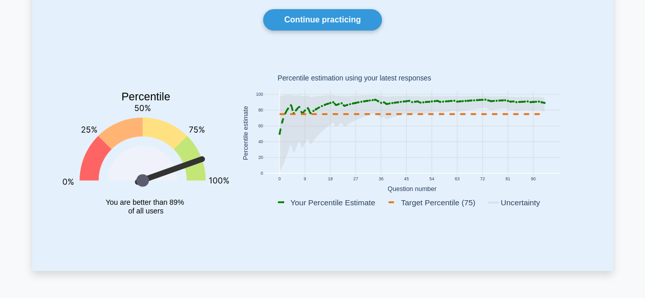
scroll to position [94, 0]
